Goal: Transaction & Acquisition: Purchase product/service

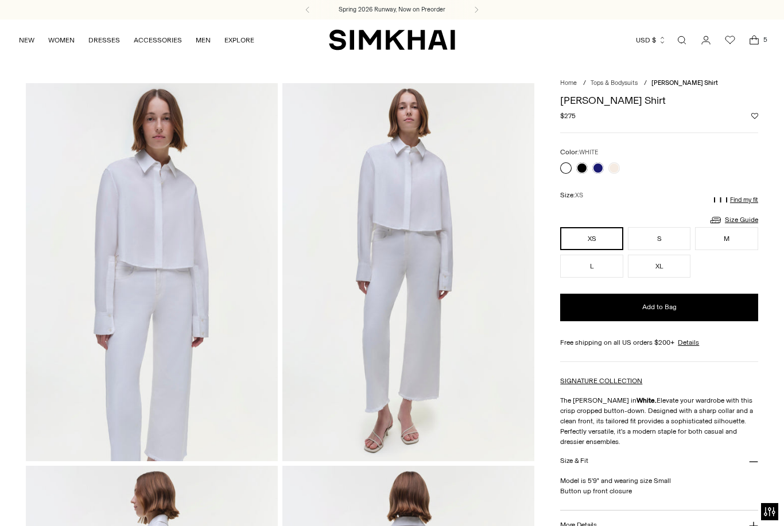
scroll to position [-15, 0]
click at [28, 52] on link "NEW" at bounding box center [26, 40] width 15 height 25
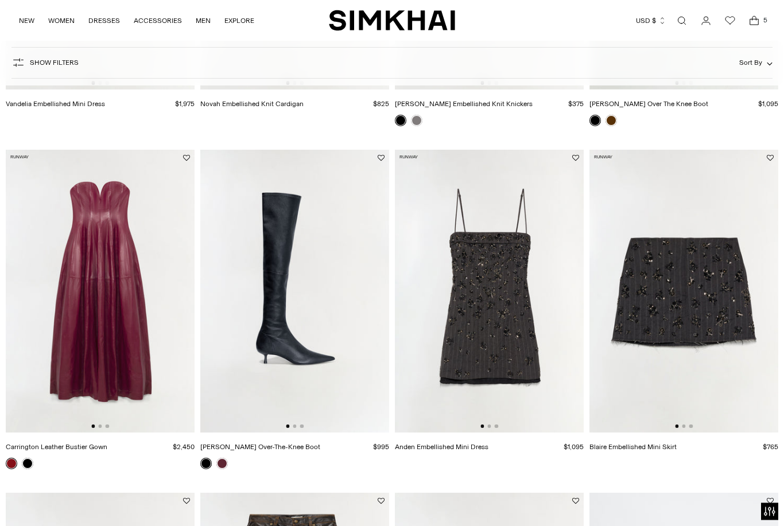
scroll to position [1072, 0]
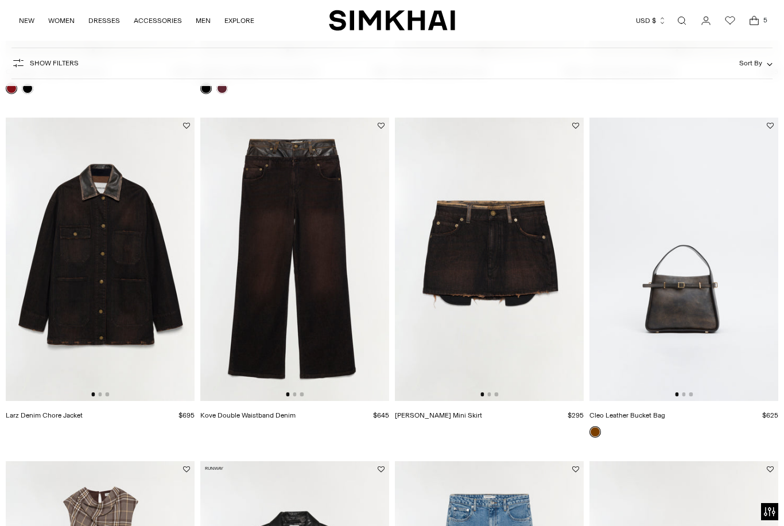
click at [763, 18] on span "5" at bounding box center [765, 20] width 10 height 10
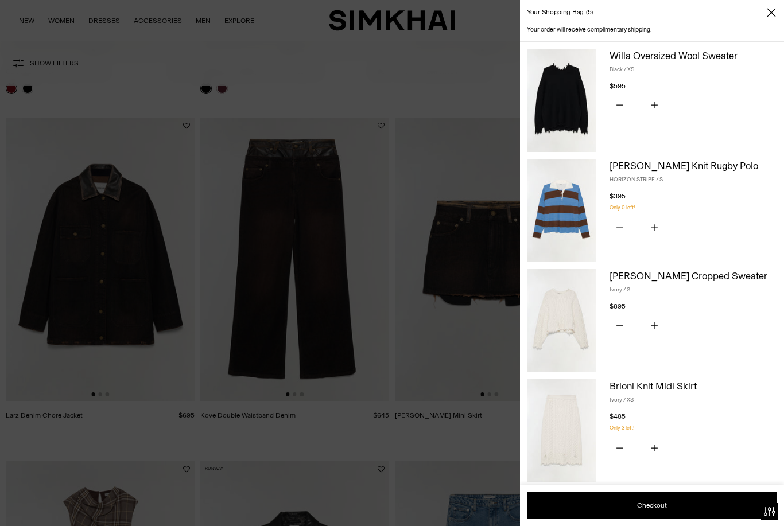
scroll to position [0, 0]
click at [619, 227] on icon "Subtract product quantity" at bounding box center [619, 227] width 7 height 7
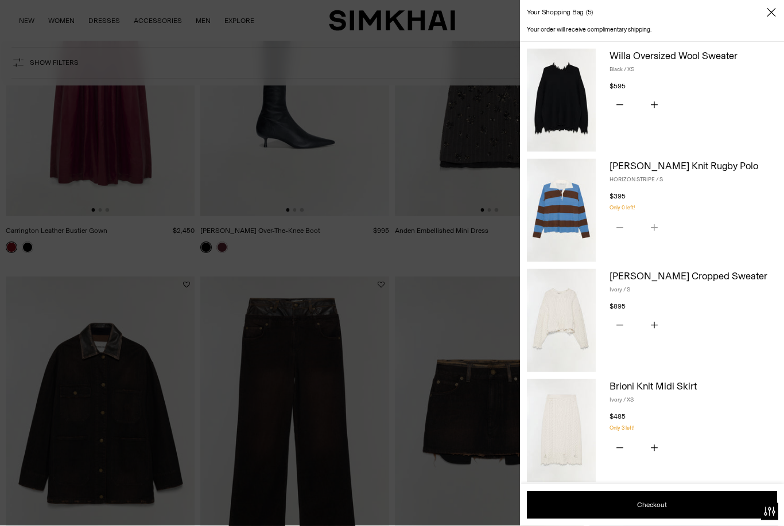
scroll to position [913, 0]
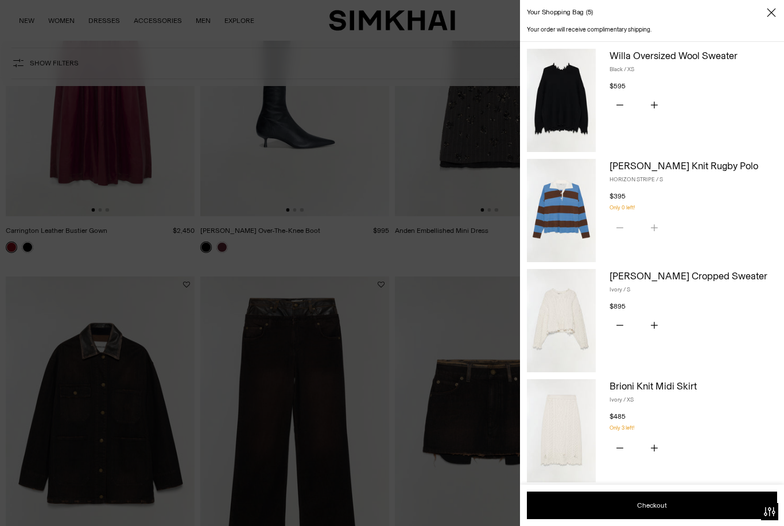
click at [773, 9] on icon "Close" at bounding box center [771, 12] width 9 height 11
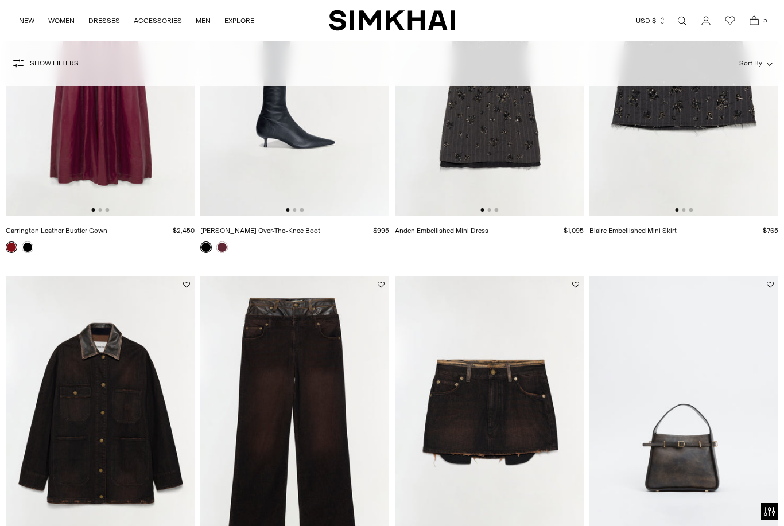
click at [309, 386] on img at bounding box center [294, 418] width 189 height 283
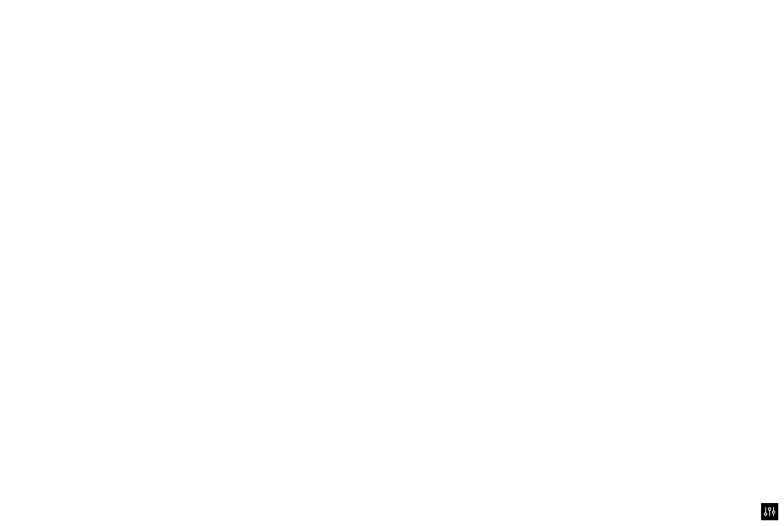
click at [337, 317] on img at bounding box center [294, 271] width 189 height 283
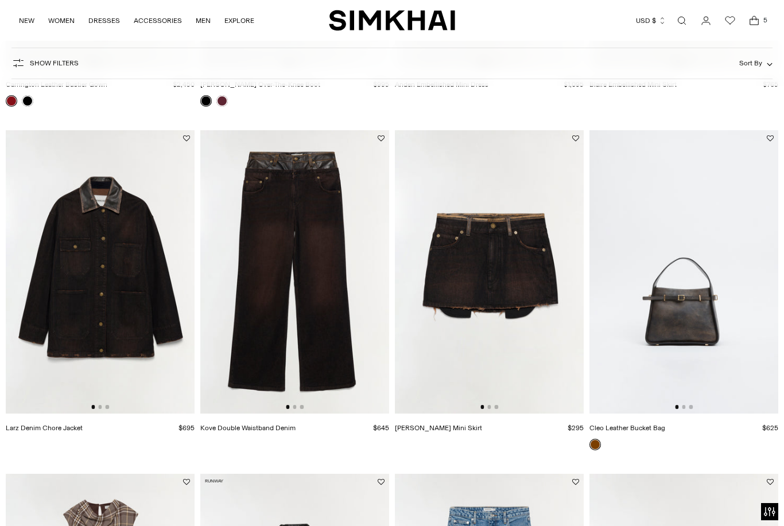
scroll to position [0, 0]
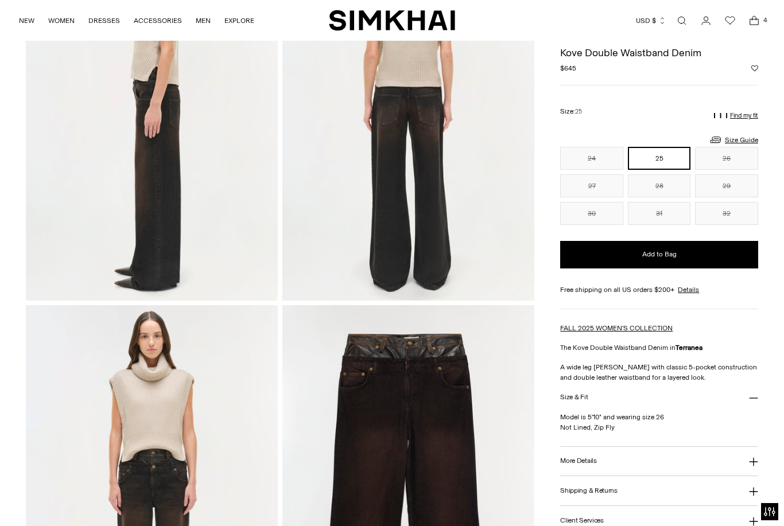
scroll to position [518, 0]
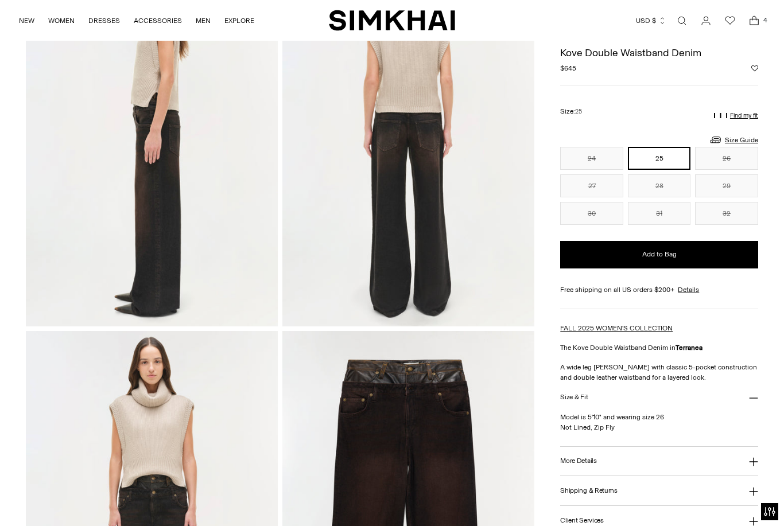
click at [738, 158] on button "26" at bounding box center [726, 158] width 63 height 23
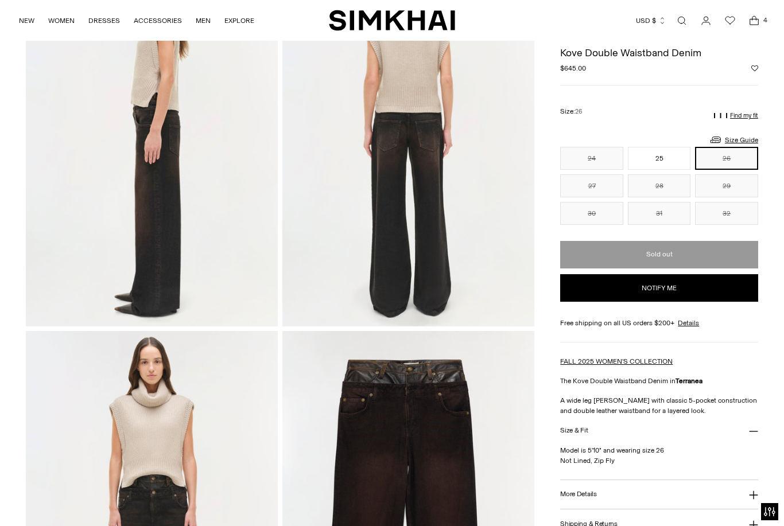
click at [678, 296] on button "Notify me" at bounding box center [659, 288] width 198 height 28
select select "**********"
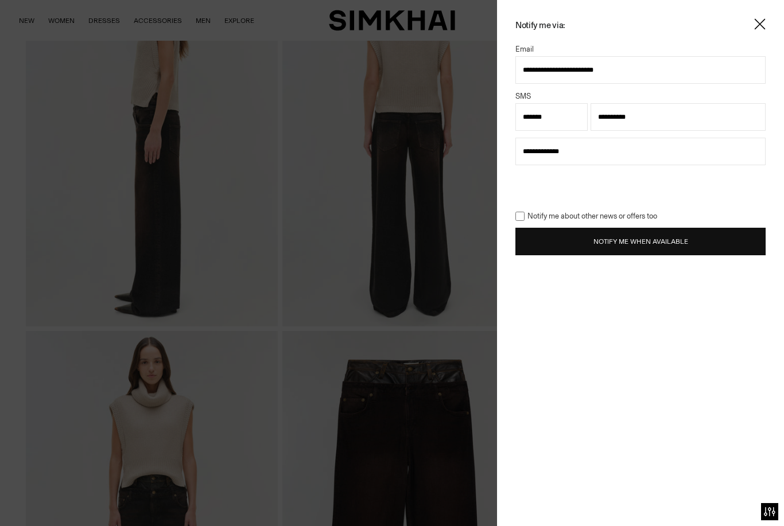
click at [659, 243] on button "Notify Me When Available" at bounding box center [640, 242] width 250 height 28
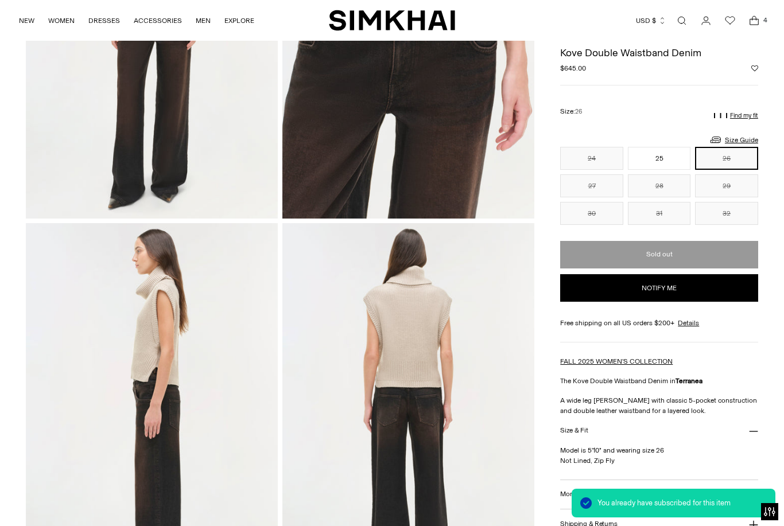
scroll to position [238, 0]
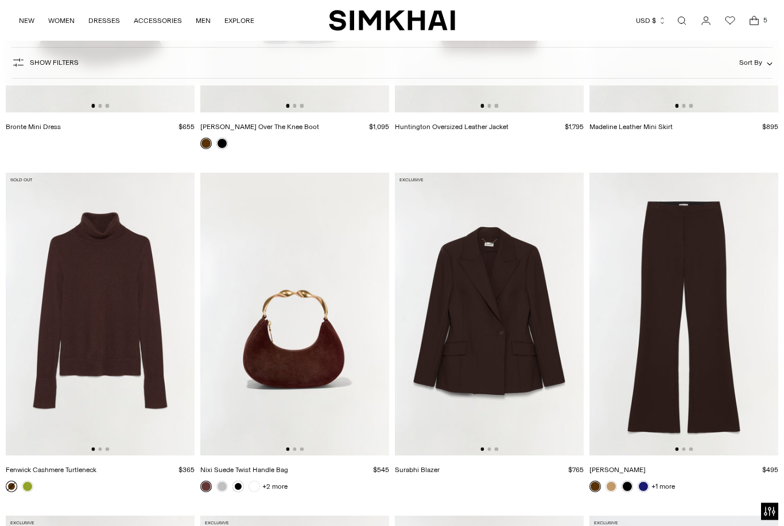
scroll to position [3434, 0]
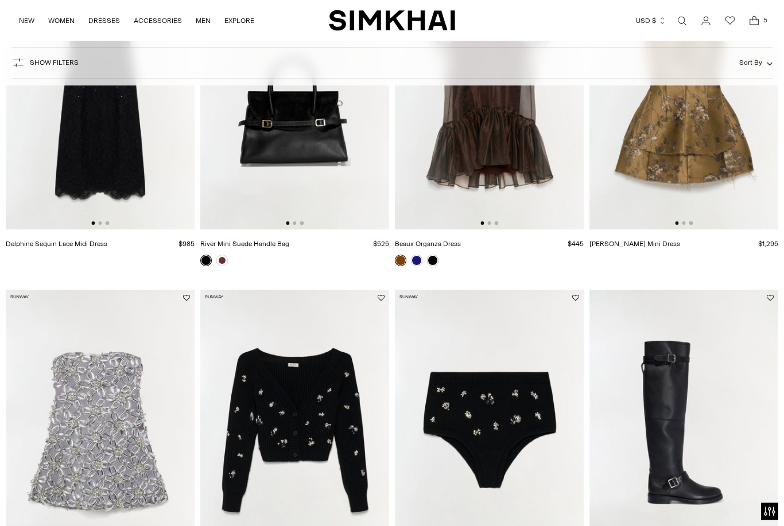
scroll to position [288, 0]
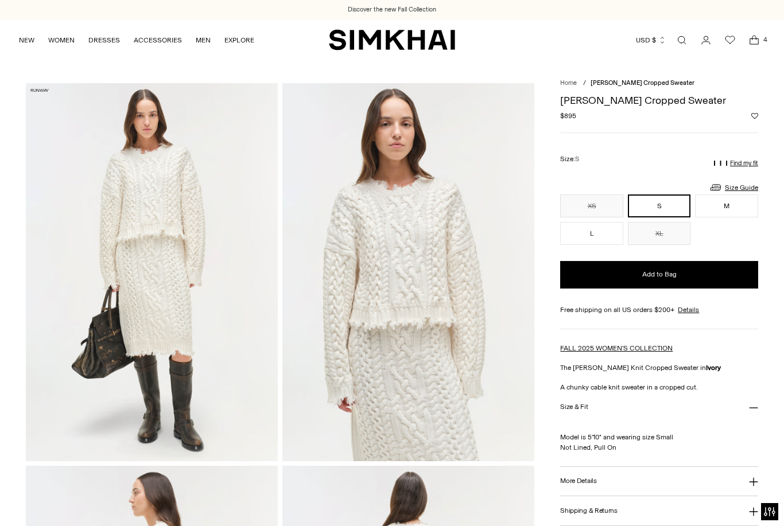
click at [757, 47] on span "Open cart modal" at bounding box center [754, 40] width 16 height 16
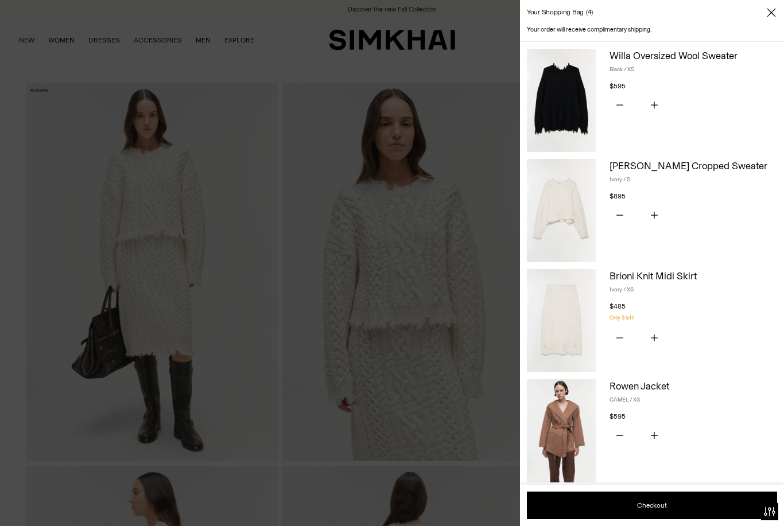
click at [658, 59] on link "Willa Oversized Wool Sweater" at bounding box center [673, 55] width 128 height 11
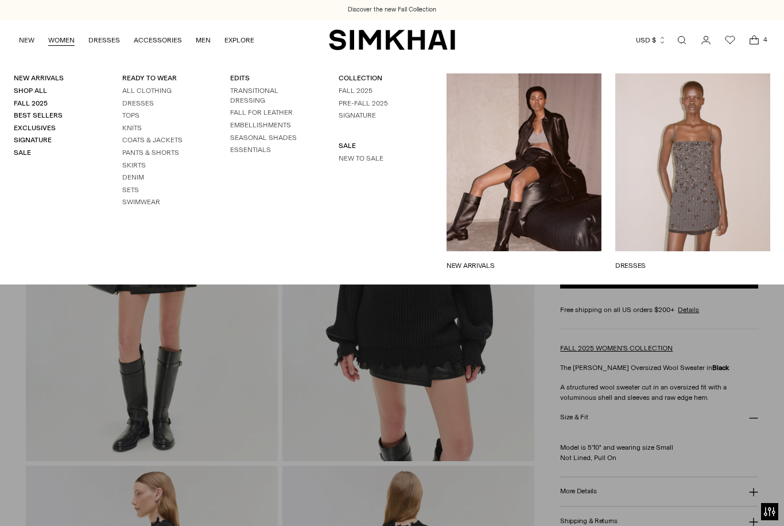
click at [35, 102] on link "Fall 2025" at bounding box center [31, 103] width 34 height 8
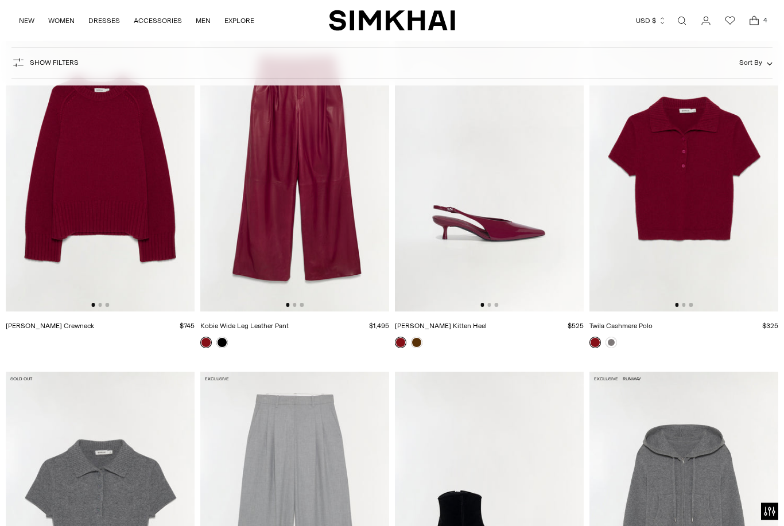
scroll to position [5299, 0]
